Goal: Information Seeking & Learning: Learn about a topic

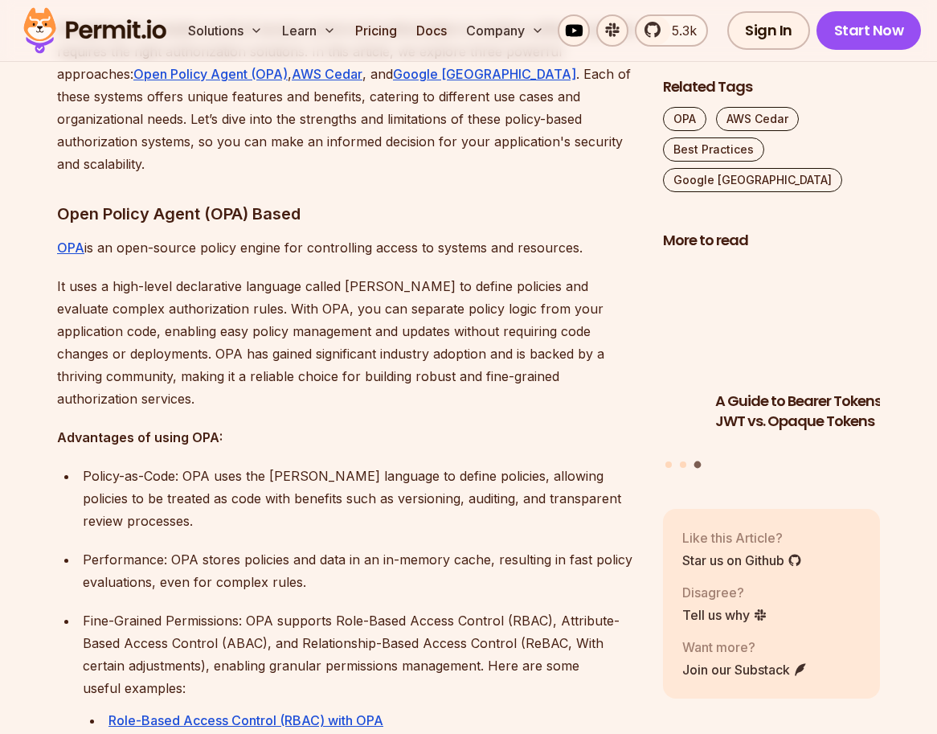
scroll to position [1045, 0]
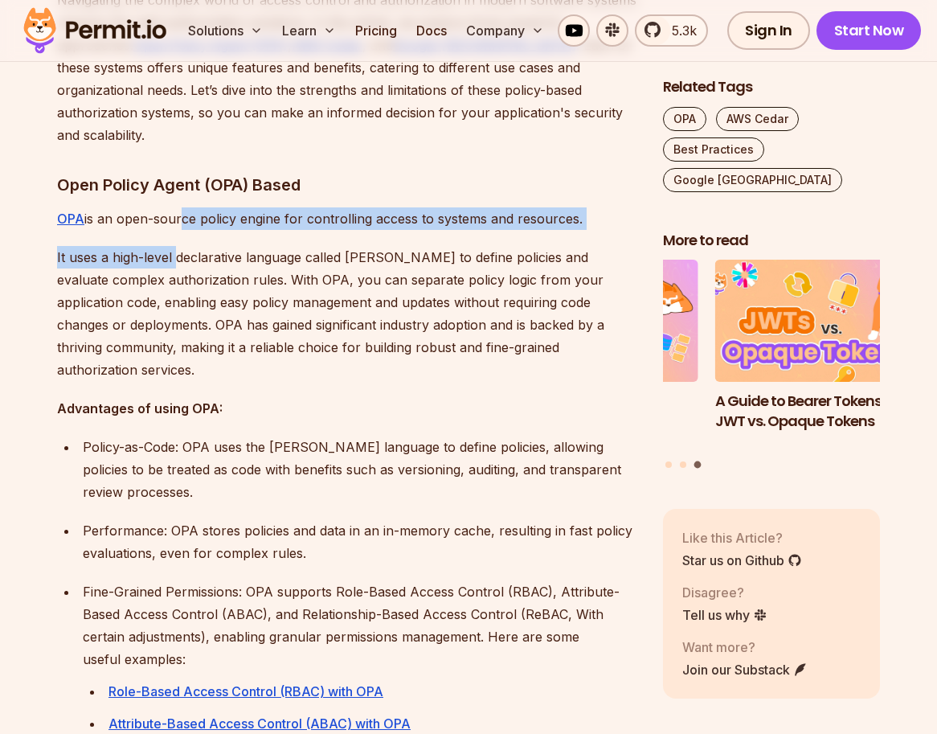
drag, startPoint x: 176, startPoint y: 199, endPoint x: 176, endPoint y: 211, distance: 11.3
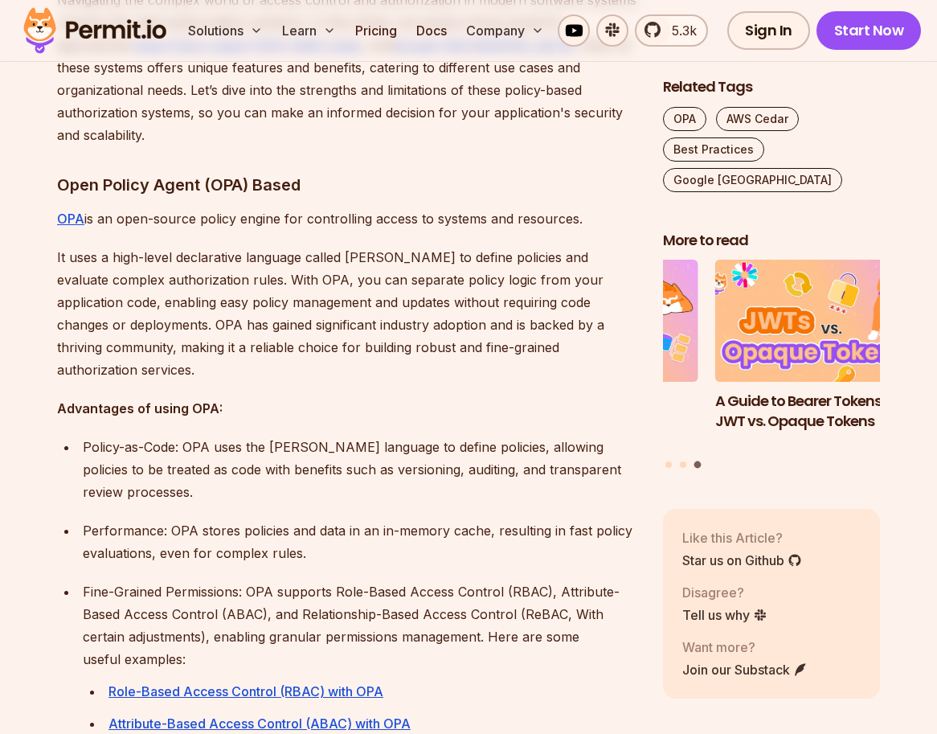
click at [180, 253] on p "It uses a high-level declarative language called [PERSON_NAME] to define polici…" at bounding box center [347, 313] width 580 height 135
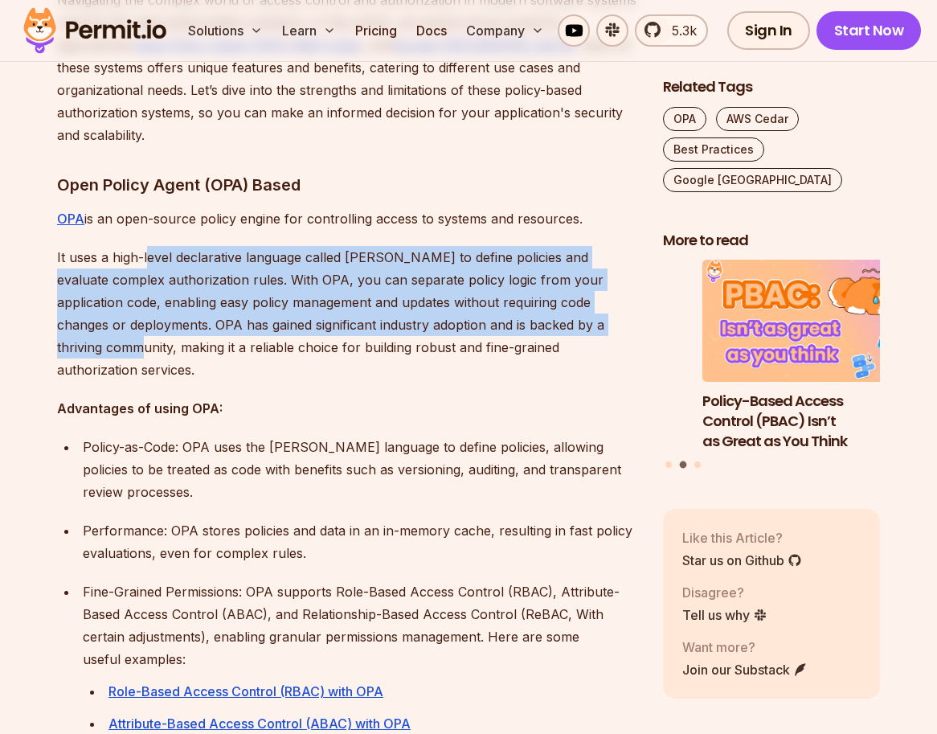
drag, startPoint x: 146, startPoint y: 231, endPoint x: 202, endPoint y: 319, distance: 103.7
click at [202, 319] on p "It uses a high-level declarative language called [PERSON_NAME] to define polici…" at bounding box center [347, 313] width 580 height 135
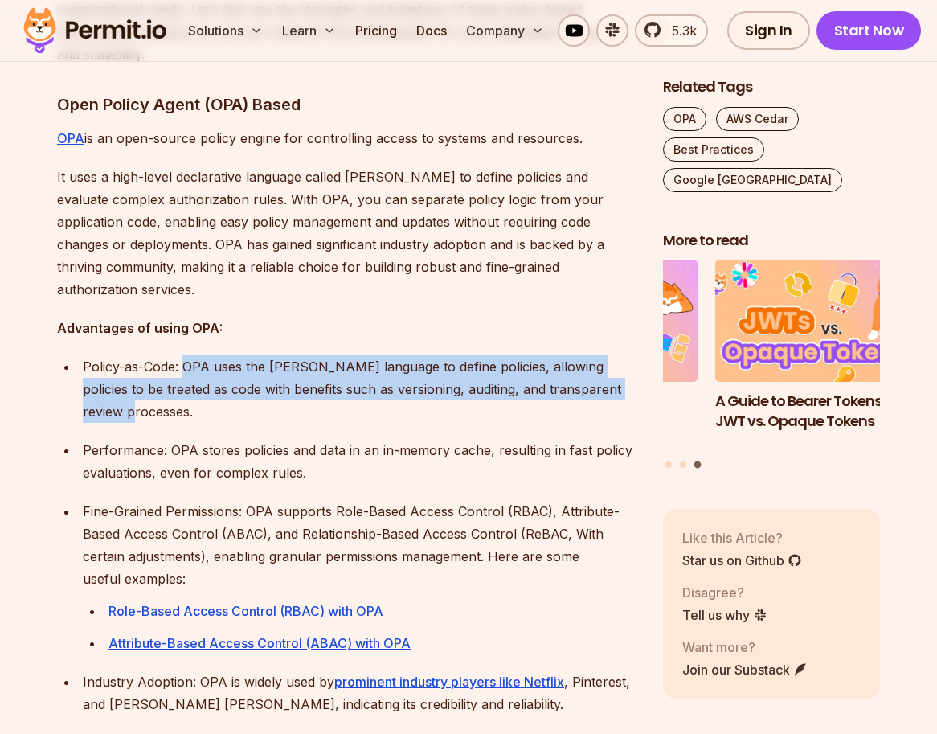
drag, startPoint x: 183, startPoint y: 339, endPoint x: 248, endPoint y: 383, distance: 78.0
click at [248, 383] on p "Policy-as-Code: OPA uses the [PERSON_NAME] language to define policies, allowin…" at bounding box center [360, 389] width 555 height 68
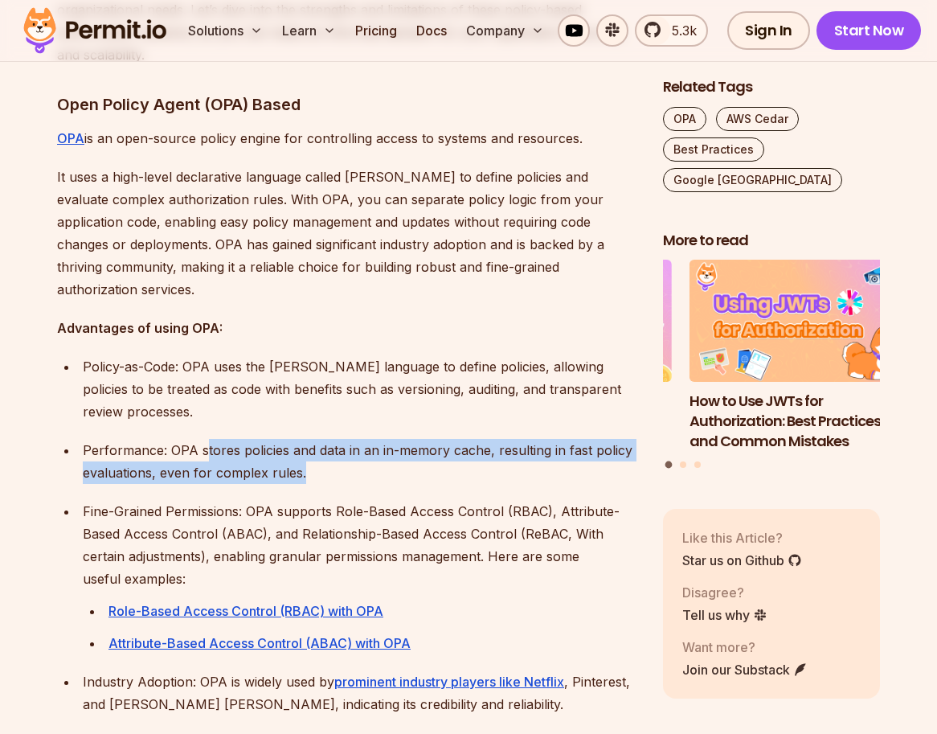
drag, startPoint x: 204, startPoint y: 432, endPoint x: 301, endPoint y: 448, distance: 98.7
click at [301, 448] on p "Performance: OPA stores policies and data in an in-memory cache, resulting in f…" at bounding box center [360, 461] width 555 height 45
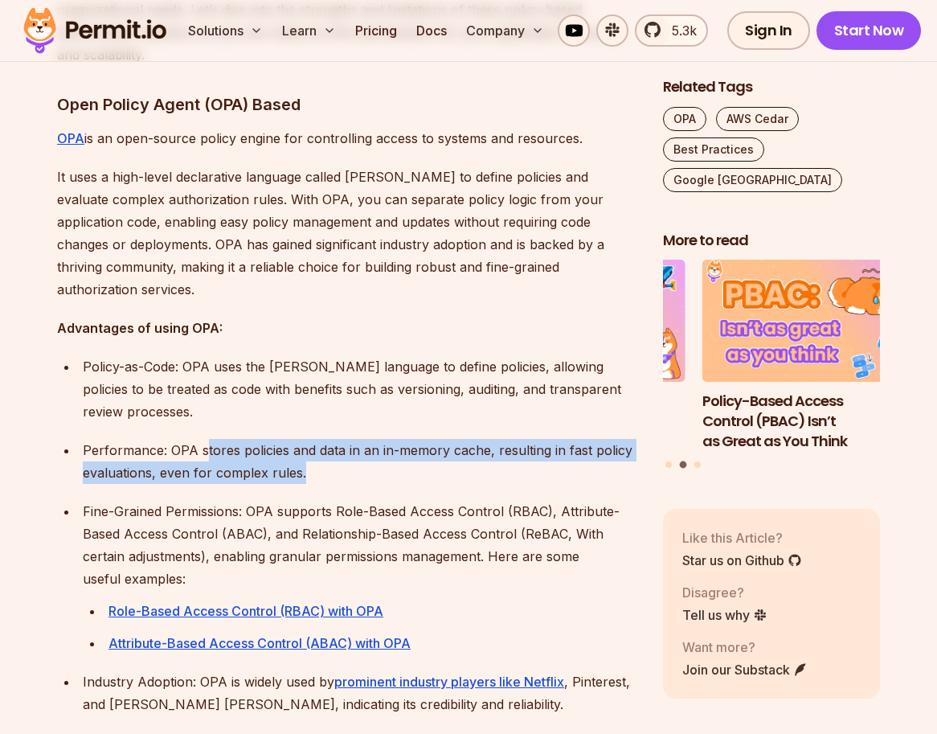
drag, startPoint x: 123, startPoint y: 487, endPoint x: 280, endPoint y: 551, distance: 169.4
click at [280, 551] on p "Fine-Grained Permissions: OPA supports Role-Based Access Control (RBAC), Attrib…" at bounding box center [360, 545] width 555 height 90
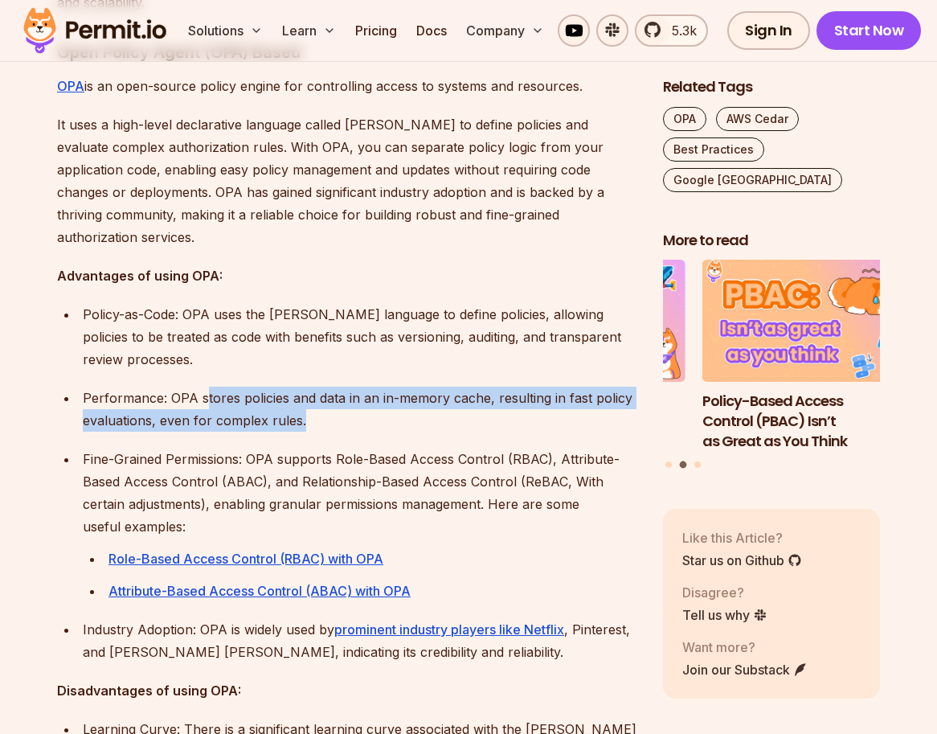
scroll to position [1205, 0]
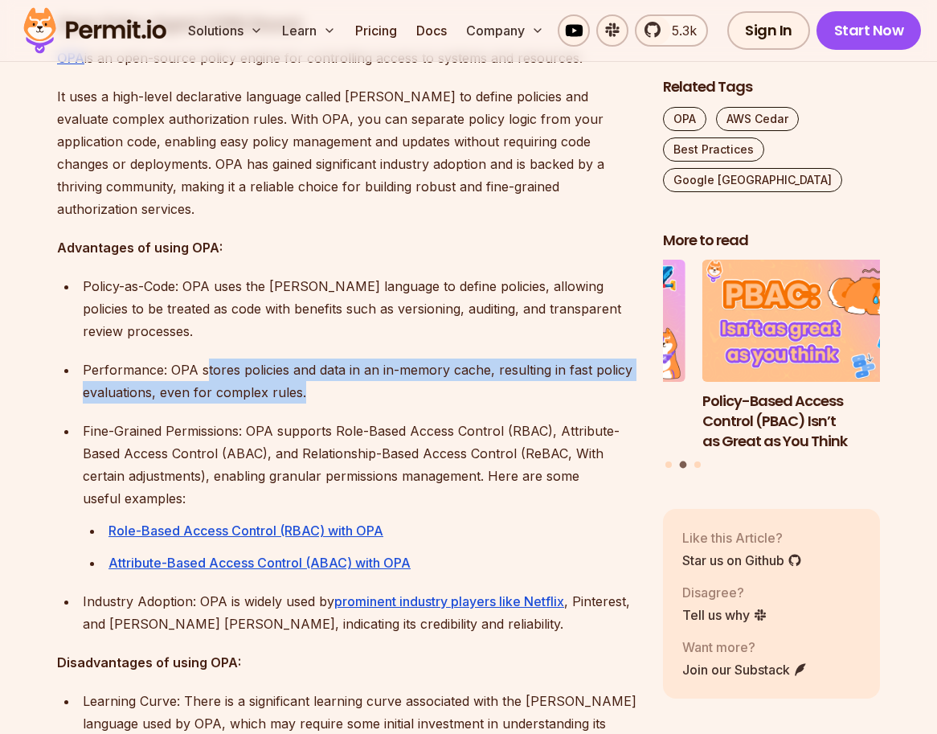
click at [300, 455] on p "Fine-Grained Permissions: OPA supports Role-Based Access Control (RBAC), Attrib…" at bounding box center [360, 465] width 555 height 90
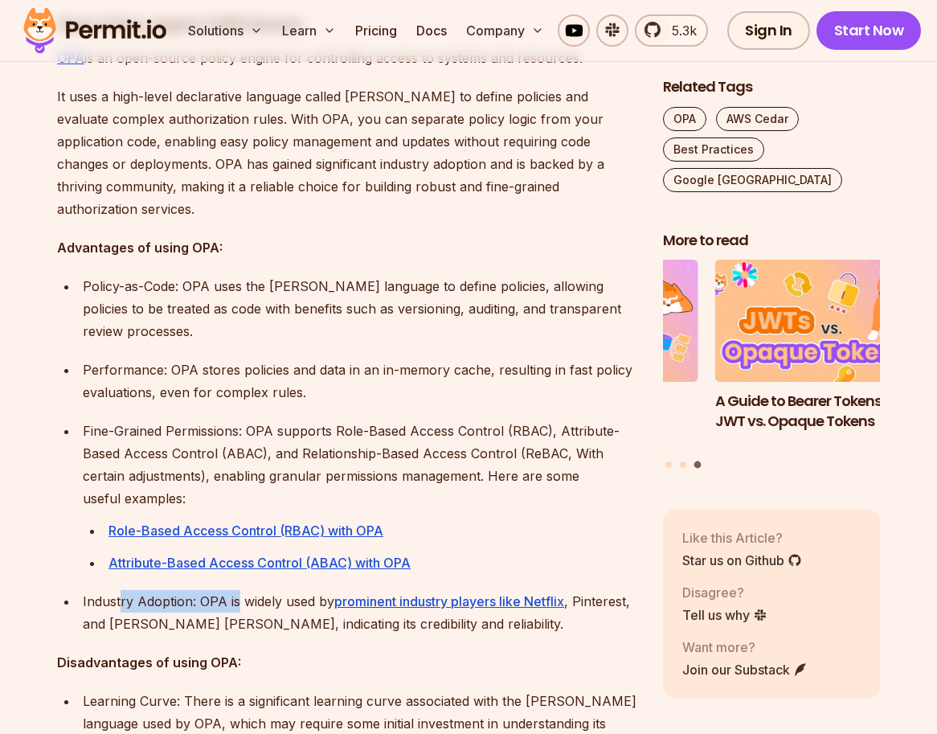
drag, startPoint x: 122, startPoint y: 584, endPoint x: 239, endPoint y: 584, distance: 117.3
click at [239, 590] on p "Industry Adoption: OPA is widely used by prominent industry players like Netfli…" at bounding box center [360, 612] width 555 height 45
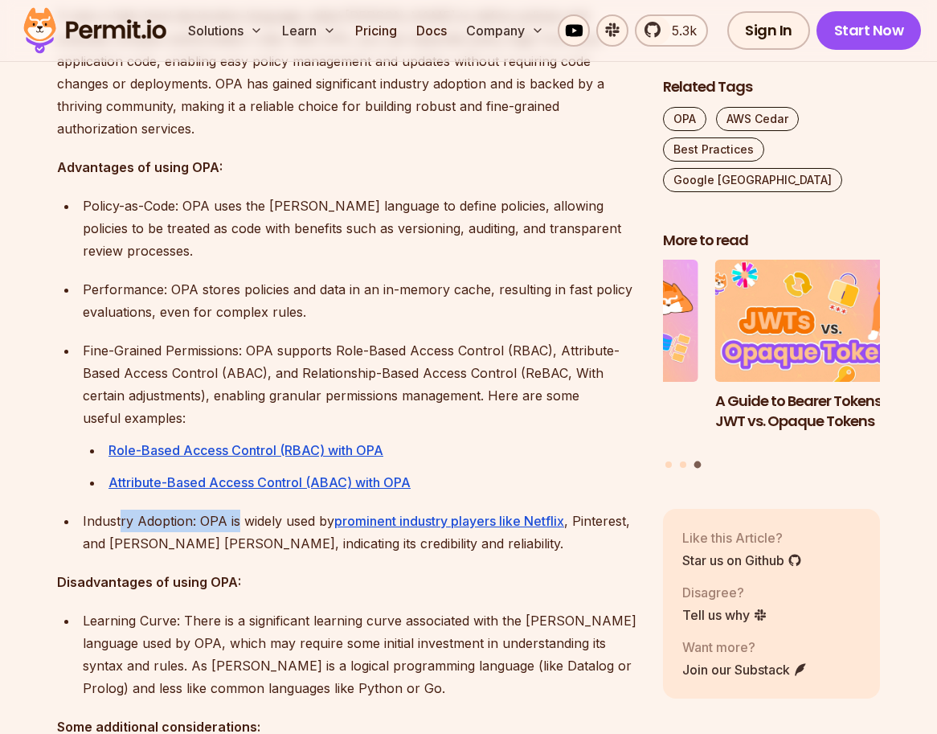
scroll to position [1366, 0]
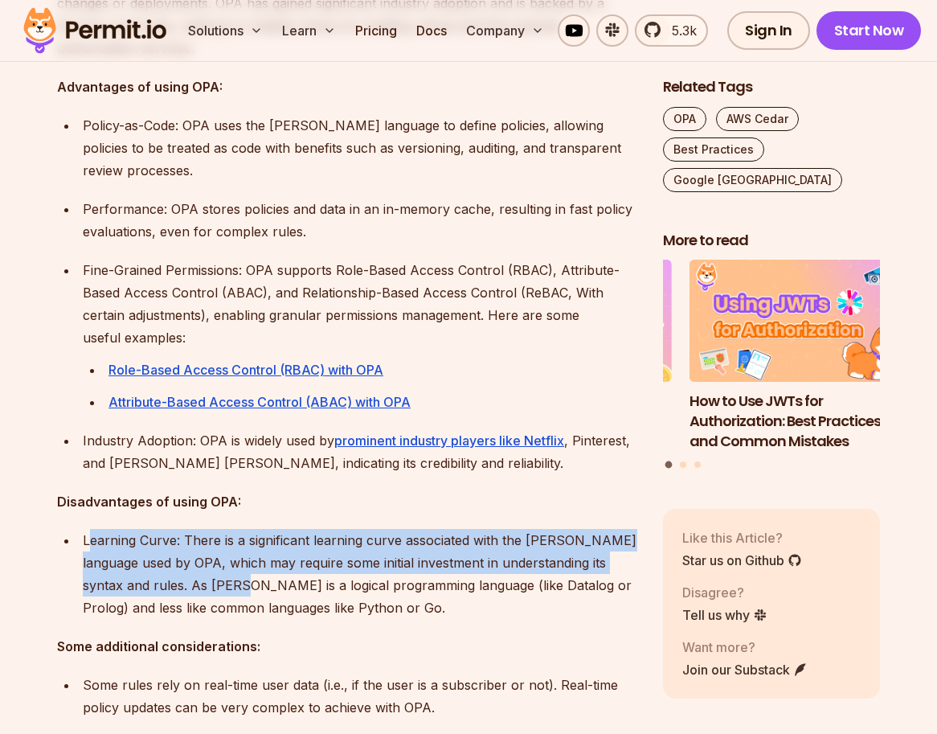
drag, startPoint x: 88, startPoint y: 517, endPoint x: 220, endPoint y: 554, distance: 136.9
click at [220, 554] on div "Learning Curve: There is a significant learning curve associated with the [PERS…" at bounding box center [360, 574] width 555 height 90
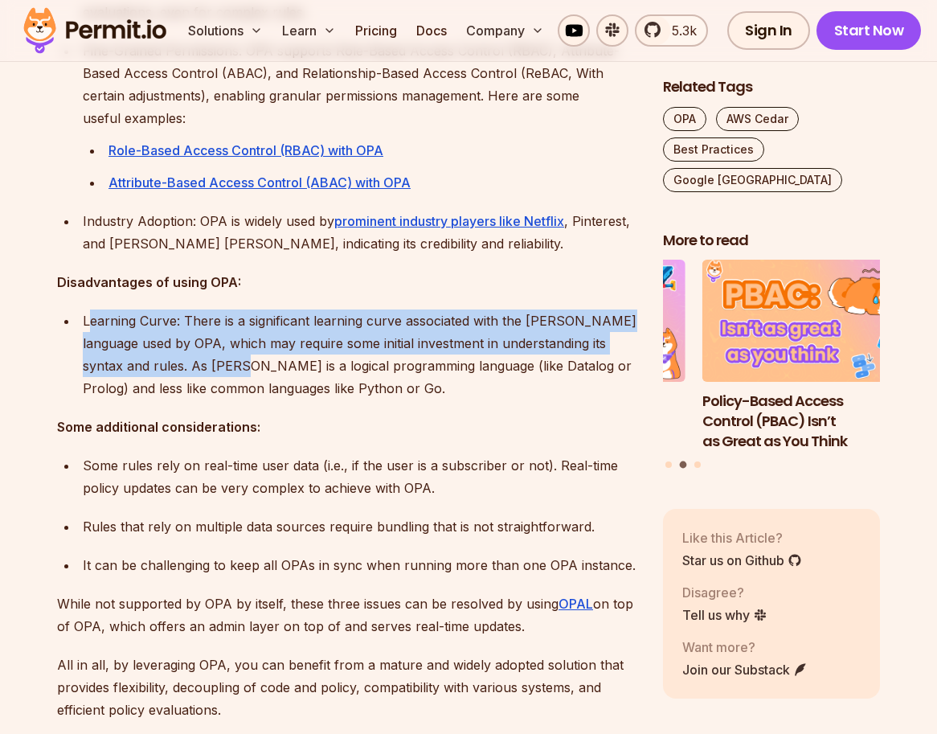
scroll to position [1607, 0]
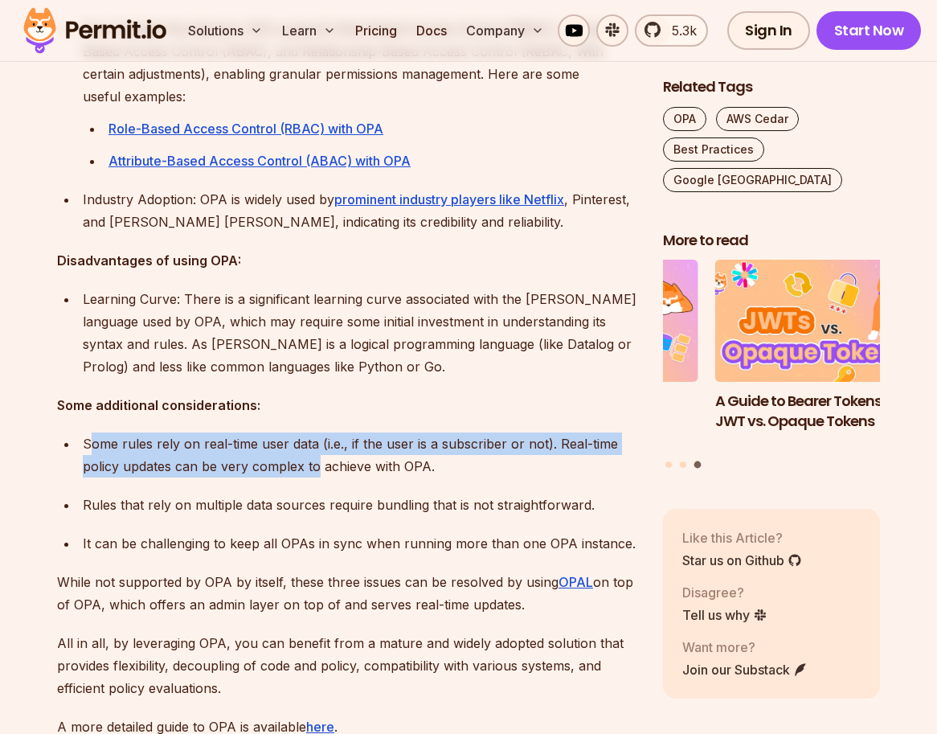
drag, startPoint x: 90, startPoint y: 424, endPoint x: 318, endPoint y: 440, distance: 228.8
click at [318, 440] on p "Some rules rely on real-time user data (i.e., if the user is a subscriber or no…" at bounding box center [360, 454] width 555 height 45
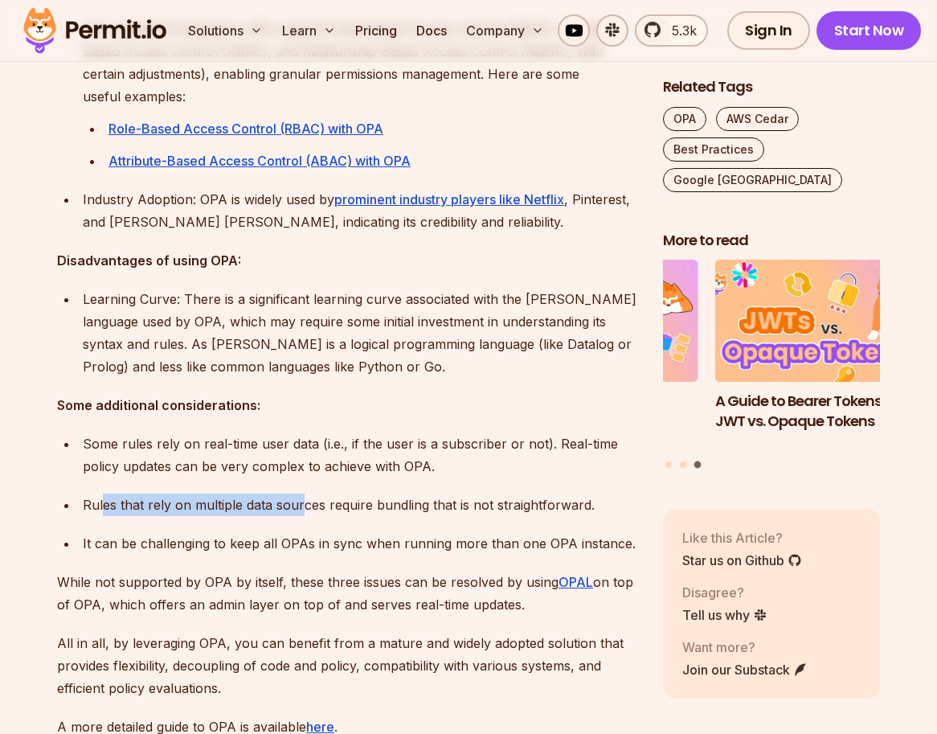
drag, startPoint x: 103, startPoint y: 483, endPoint x: 299, endPoint y: 485, distance: 196.1
click at [299, 493] on p "Rules that rely on multiple data sources require bundling that is not straightf…" at bounding box center [360, 504] width 555 height 23
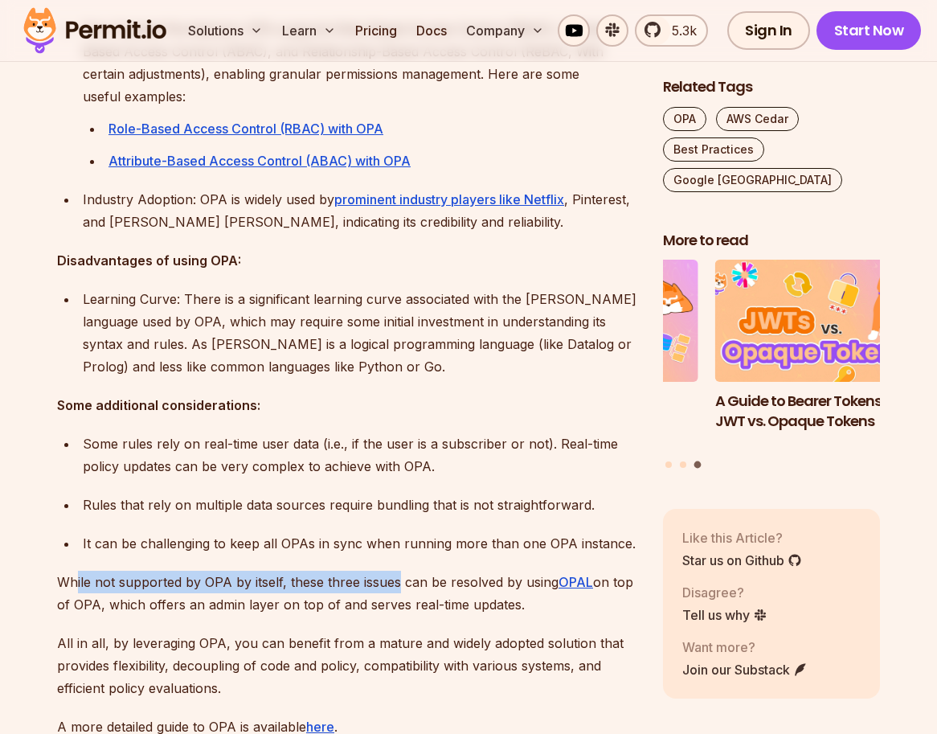
drag, startPoint x: 76, startPoint y: 560, endPoint x: 395, endPoint y: 570, distance: 318.4
click at [395, 571] on p "While not supported by OPA by itself, these three issues can be resolved by usi…" at bounding box center [347, 593] width 580 height 45
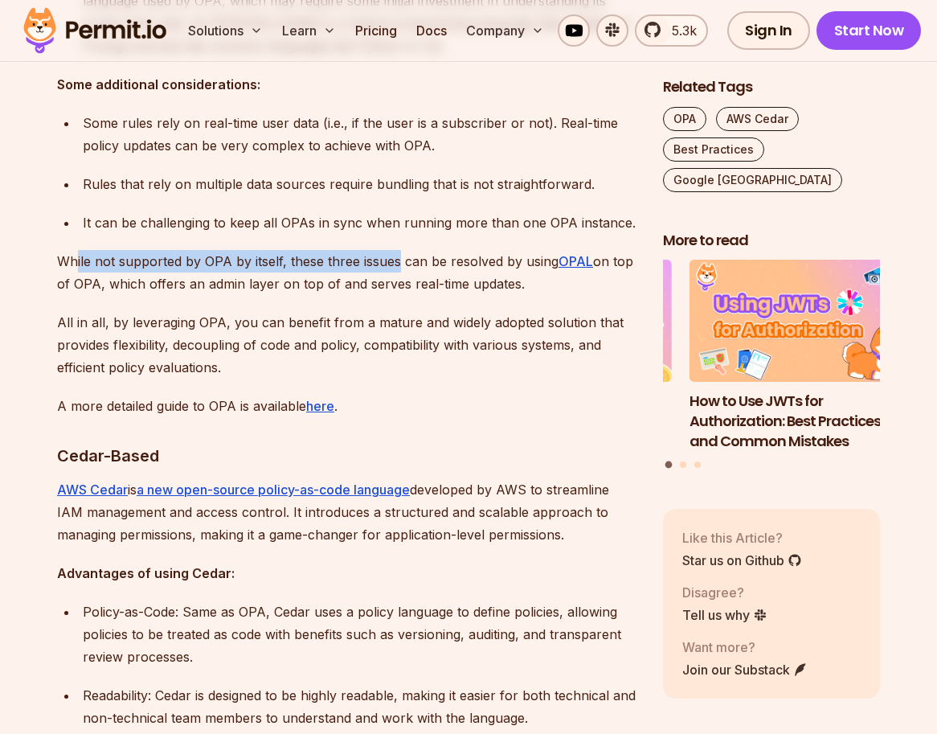
scroll to position [1929, 0]
